Goal: Navigation & Orientation: Find specific page/section

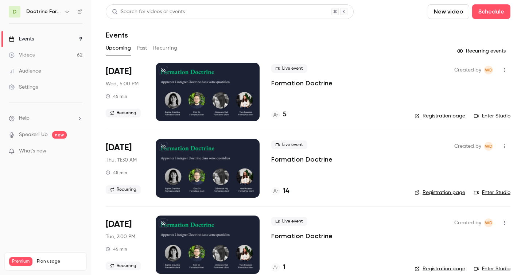
click at [63, 10] on button "button" at bounding box center [67, 11] width 9 height 9
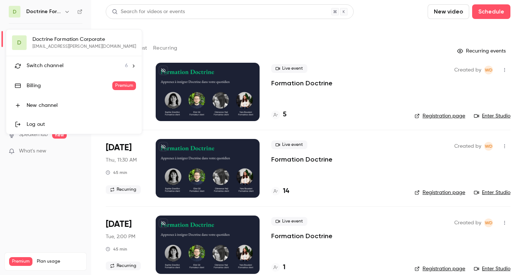
click at [84, 66] on div "Switch channel 6" at bounding box center [77, 66] width 101 height 8
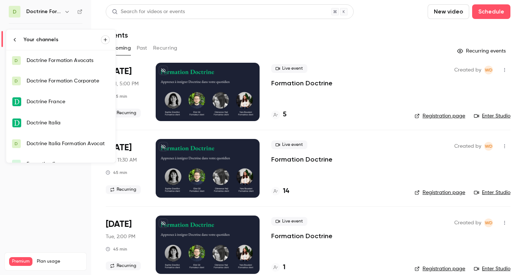
click at [82, 58] on div "Doctrine Formation Avocats" at bounding box center [68, 60] width 83 height 7
